Goal: Navigation & Orientation: Find specific page/section

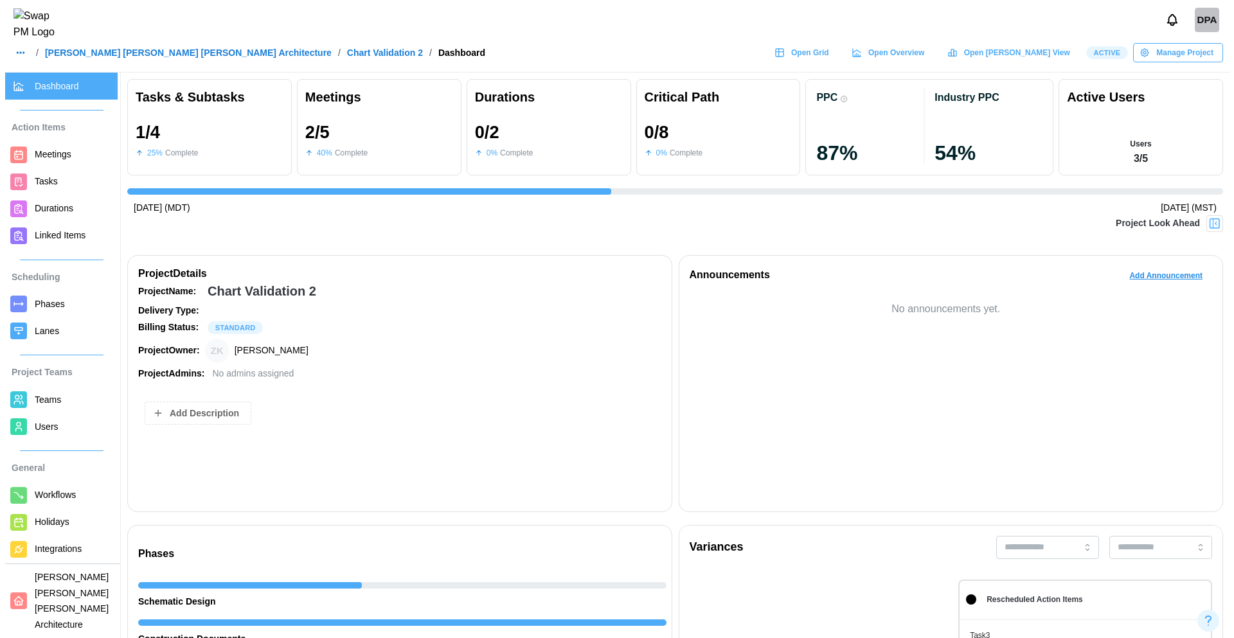
scroll to position [0, 869]
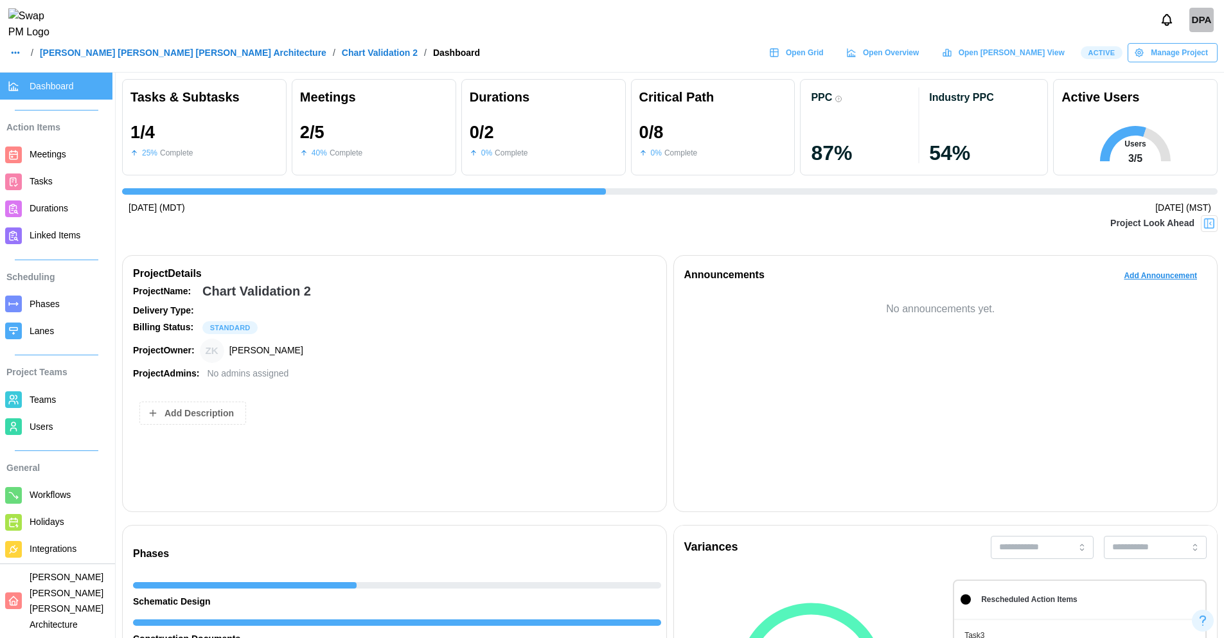
click at [73, 155] on span "Meetings" at bounding box center [69, 155] width 78 height 16
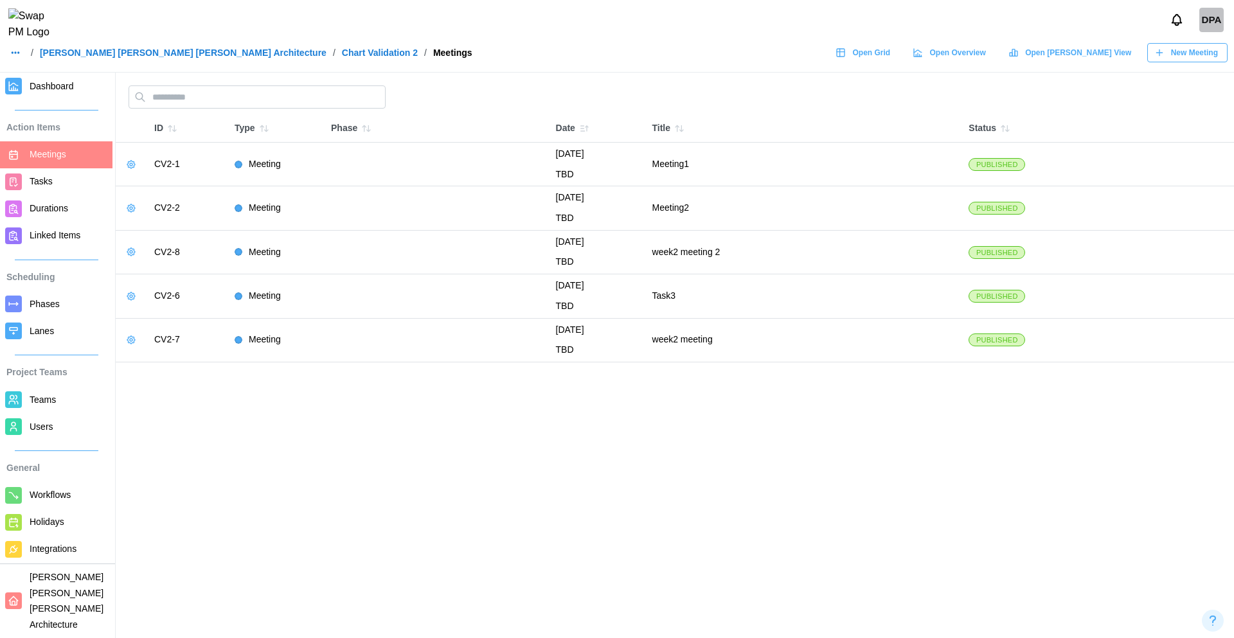
click at [51, 185] on span "Tasks" at bounding box center [41, 181] width 23 height 10
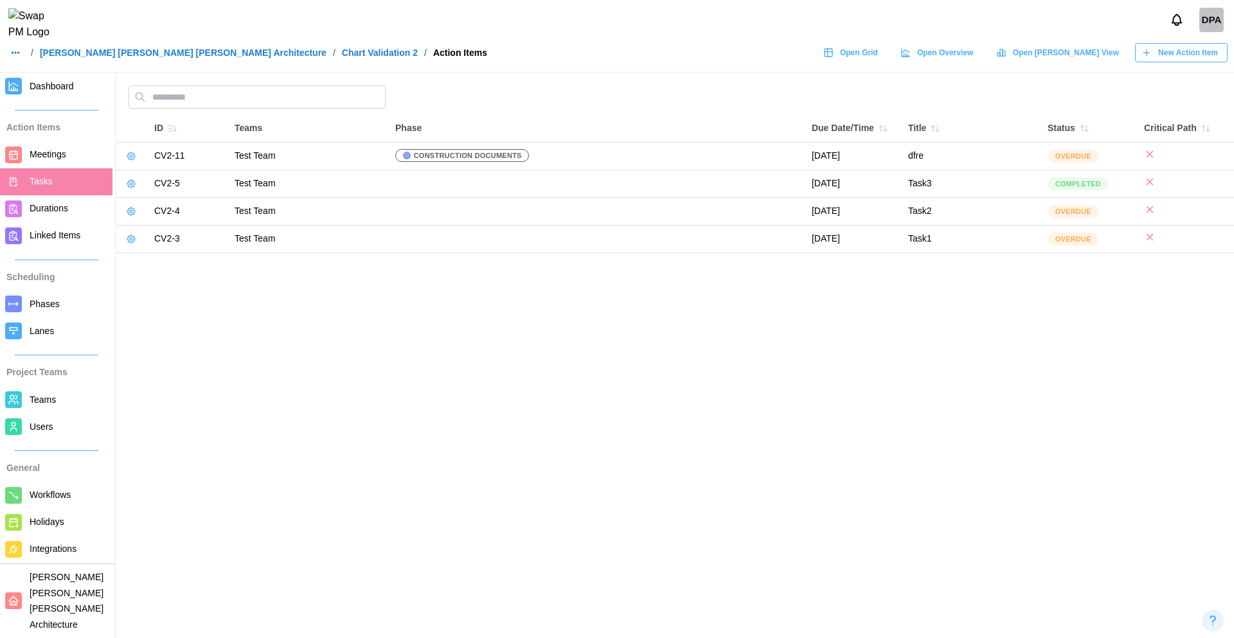
click at [56, 303] on span "Phases" at bounding box center [45, 304] width 30 height 10
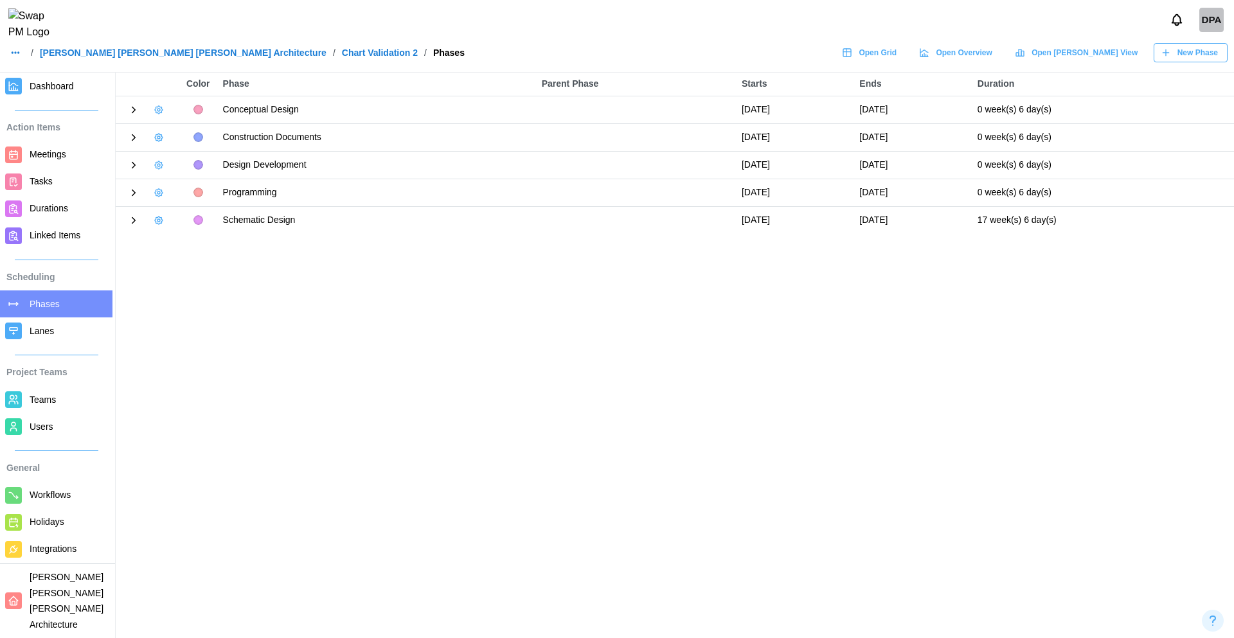
click at [49, 435] on link "Users" at bounding box center [56, 426] width 112 height 27
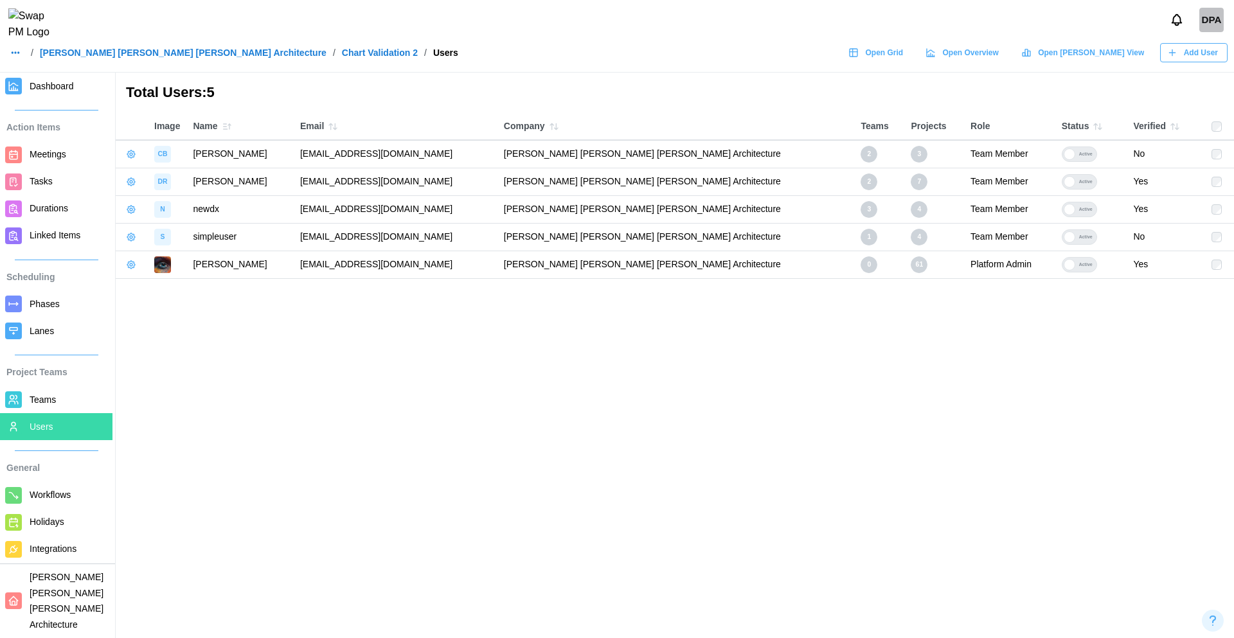
click at [46, 308] on span "Phases" at bounding box center [45, 304] width 30 height 10
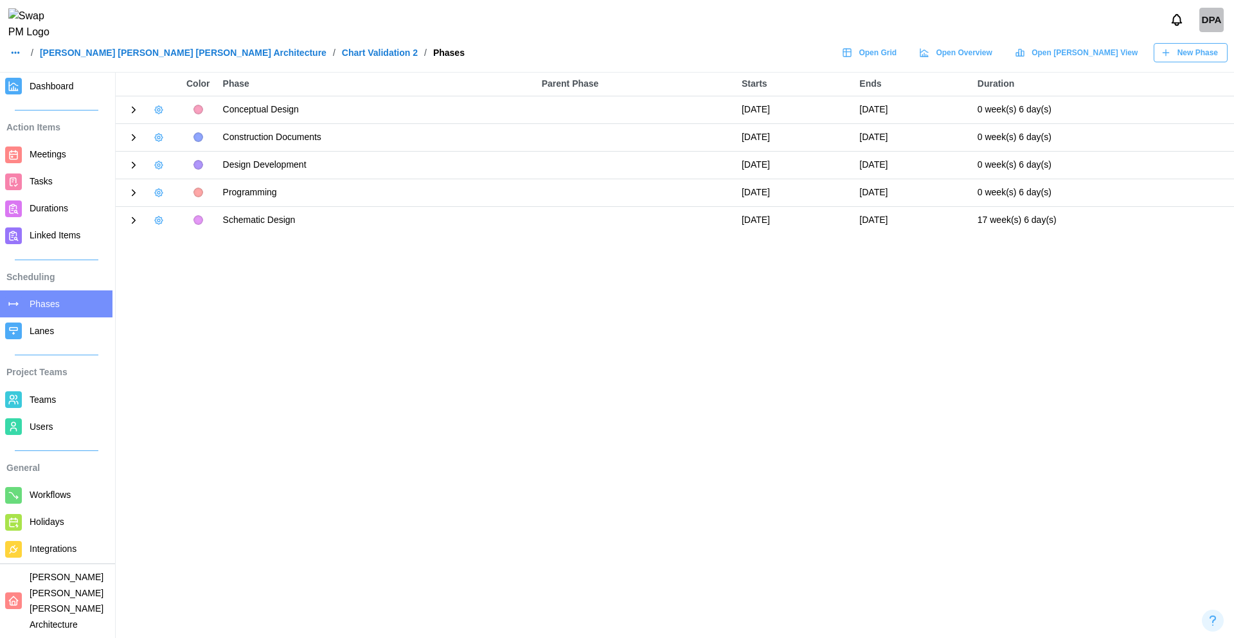
click at [1202, 30] on div "DPA" at bounding box center [1211, 20] width 24 height 24
click at [1191, 76] on div "Sign Out" at bounding box center [1203, 80] width 40 height 10
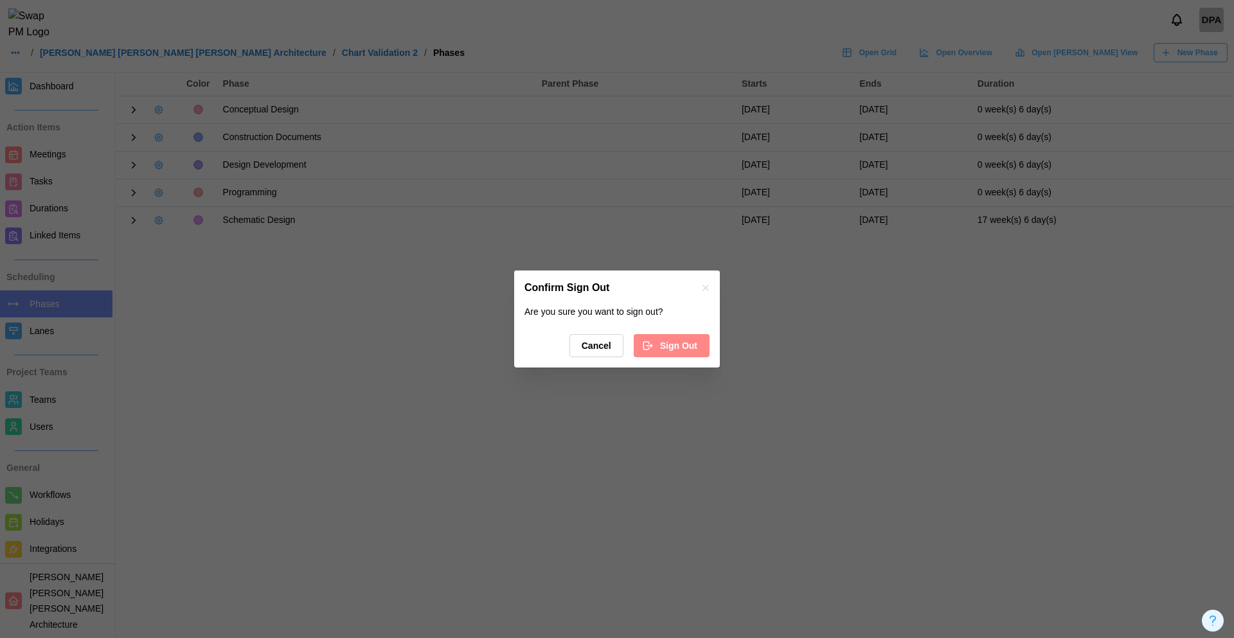
click at [660, 350] on span "Sign Out" at bounding box center [678, 346] width 37 height 22
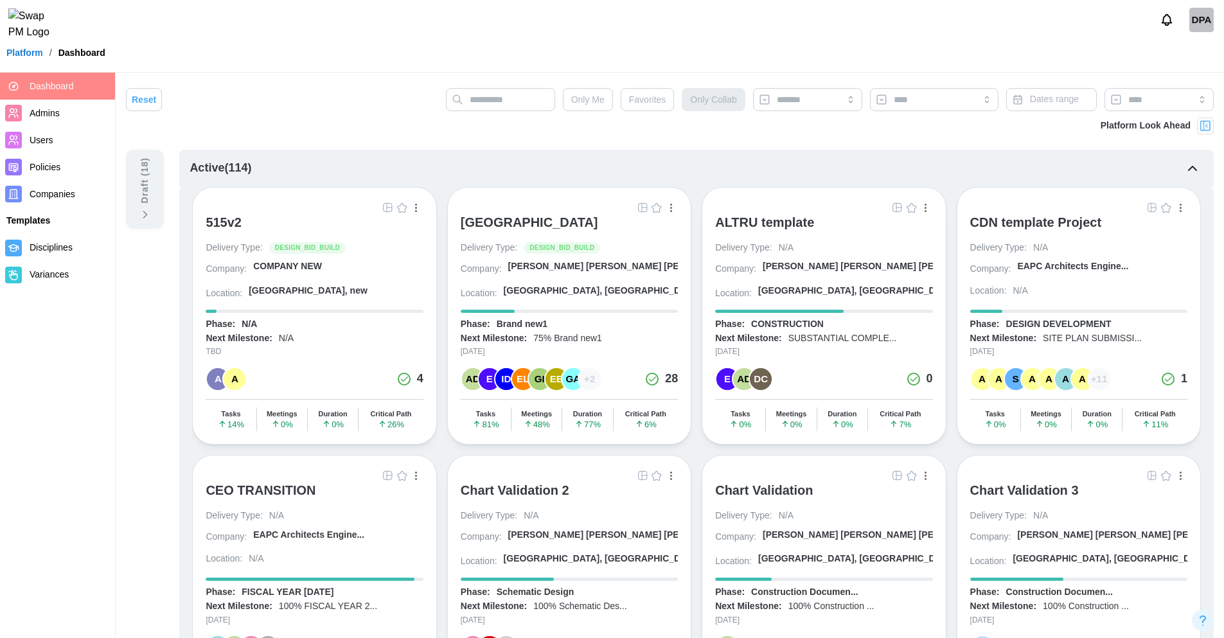
click at [637, 213] on button "button" at bounding box center [643, 208] width 14 height 14
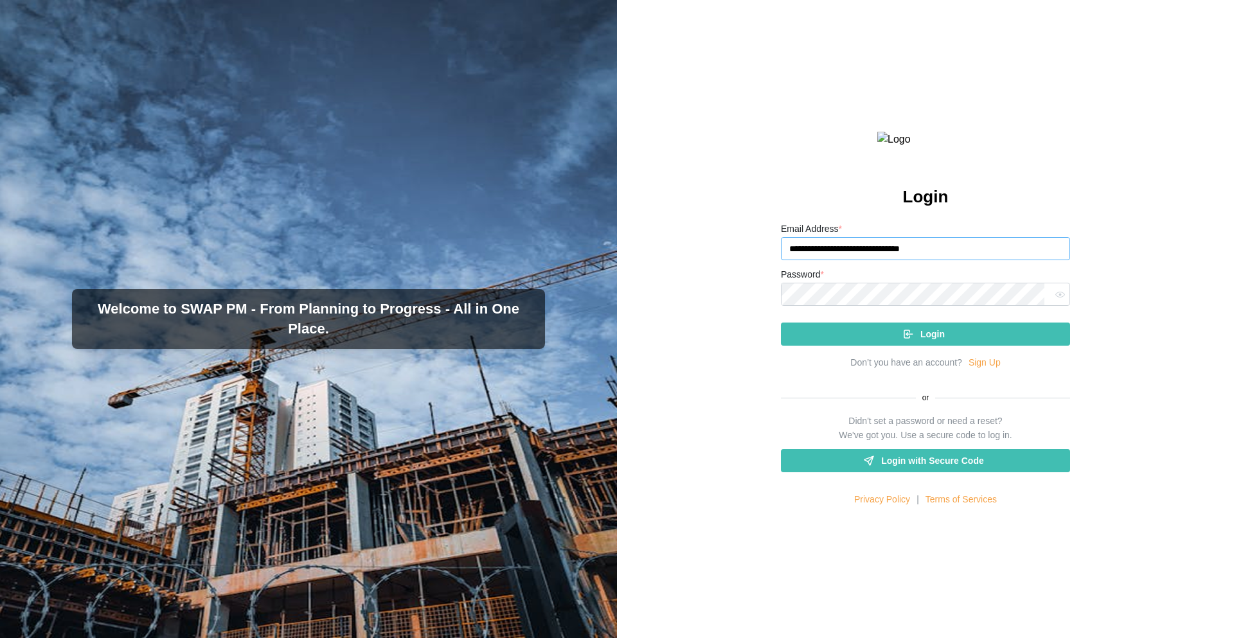
drag, startPoint x: 972, startPoint y: 281, endPoint x: 752, endPoint y: 280, distance: 219.8
click at [752, 280] on div "**********" at bounding box center [925, 319] width 617 height 638
paste input "email"
type input "**********"
click at [836, 346] on div "Login" at bounding box center [925, 328] width 289 height 33
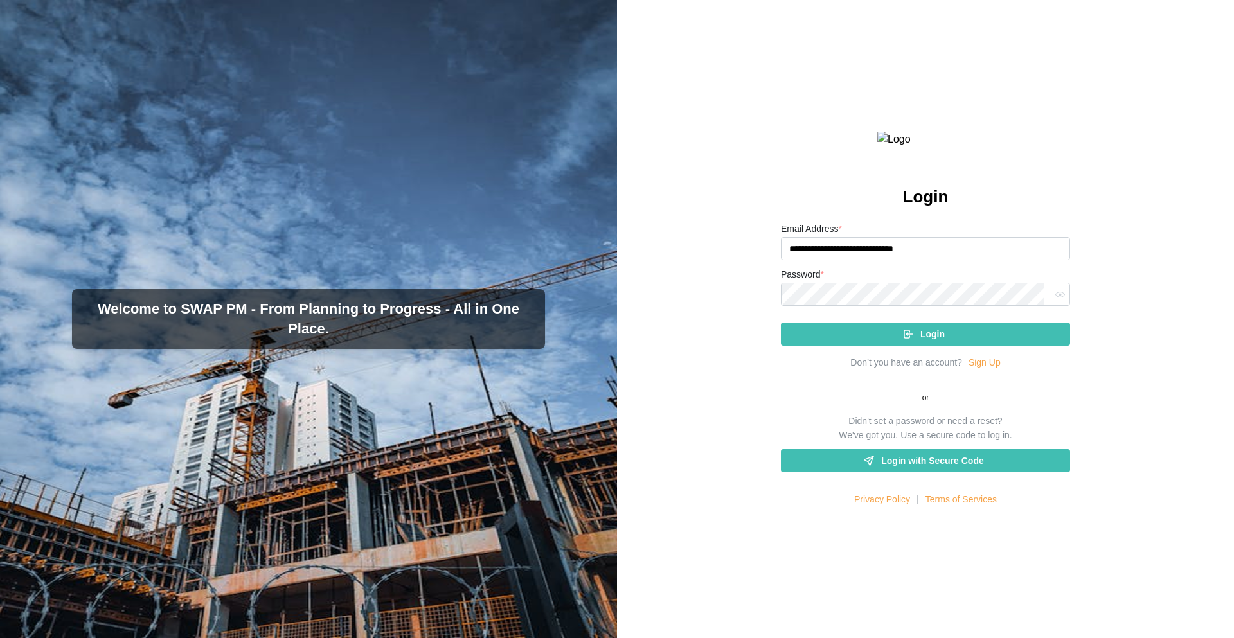
click at [843, 345] on div "Login" at bounding box center [923, 334] width 269 height 22
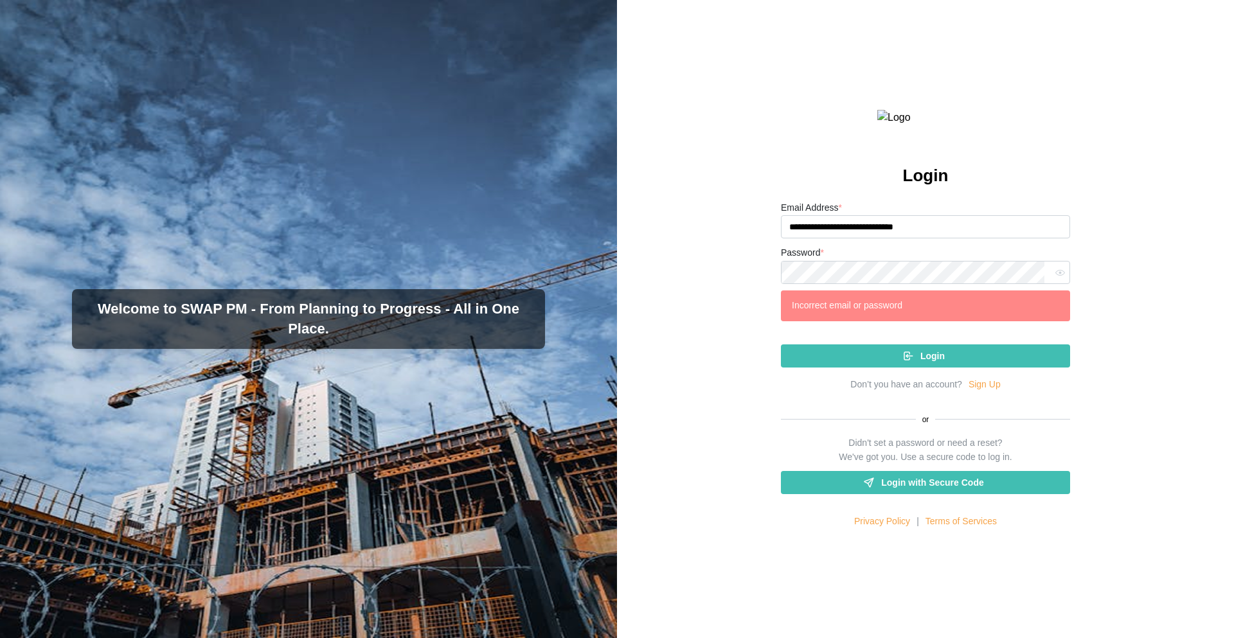
click at [1055, 281] on button "button" at bounding box center [1060, 272] width 17 height 17
click at [739, 298] on div "**********" at bounding box center [925, 319] width 617 height 638
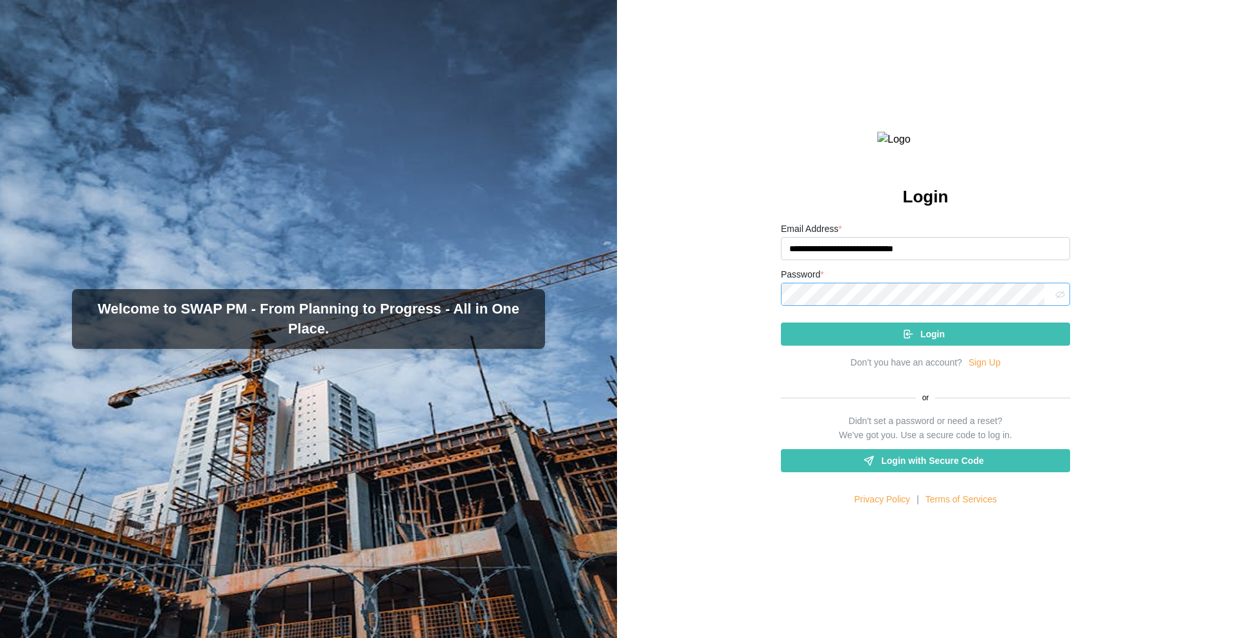
click at [781, 323] on button "Login" at bounding box center [925, 334] width 289 height 23
